Goal: Task Accomplishment & Management: Use online tool/utility

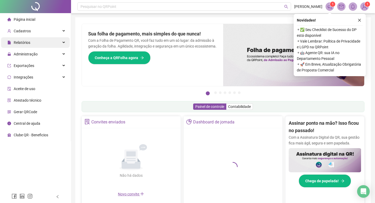
click at [25, 43] on span "Relatórios" at bounding box center [22, 43] width 17 height 4
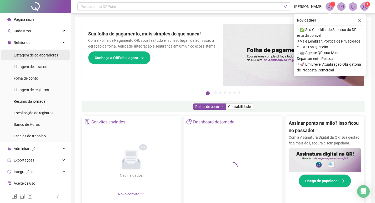
click at [30, 50] on div "Listagem de colaboradores" at bounding box center [36, 55] width 44 height 11
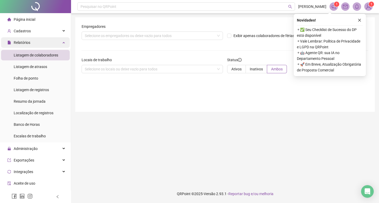
click at [32, 45] on div "Relatórios" at bounding box center [35, 42] width 69 height 11
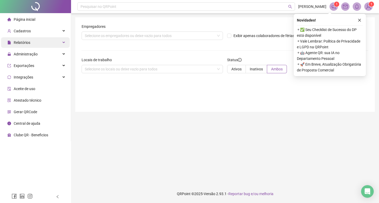
click at [38, 47] on div "Relatórios" at bounding box center [35, 42] width 69 height 11
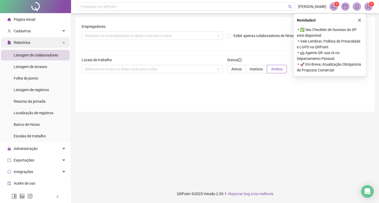
click at [38, 41] on div "Relatórios" at bounding box center [35, 42] width 69 height 11
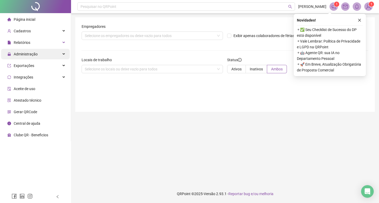
click at [38, 54] on div "Administração" at bounding box center [35, 54] width 69 height 11
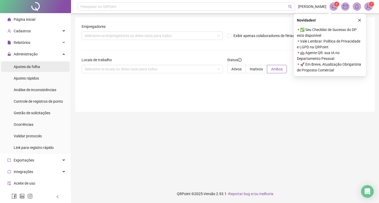
click at [32, 67] on span "Ajustes da folha" at bounding box center [27, 67] width 26 height 4
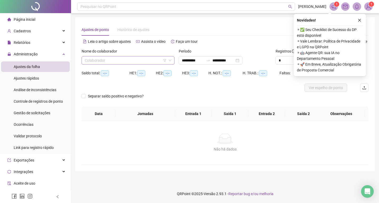
type input "**********"
click at [103, 65] on div "Nome do colaborador Colaborador" at bounding box center [127, 58] width 97 height 21
click at [103, 60] on input "search" at bounding box center [126, 61] width 82 height 8
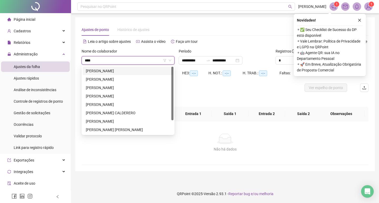
type input "*****"
click at [125, 97] on div "[PERSON_NAME]" at bounding box center [128, 96] width 84 height 6
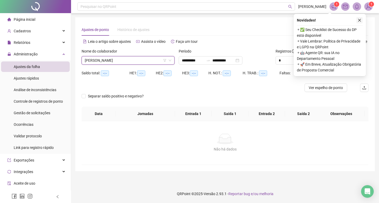
click at [360, 19] on icon "close" at bounding box center [360, 20] width 4 height 4
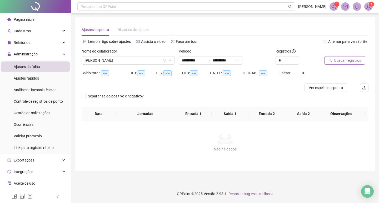
click at [347, 61] on span "Buscar registros" at bounding box center [347, 61] width 27 height 6
